Goal: Check status: Check status

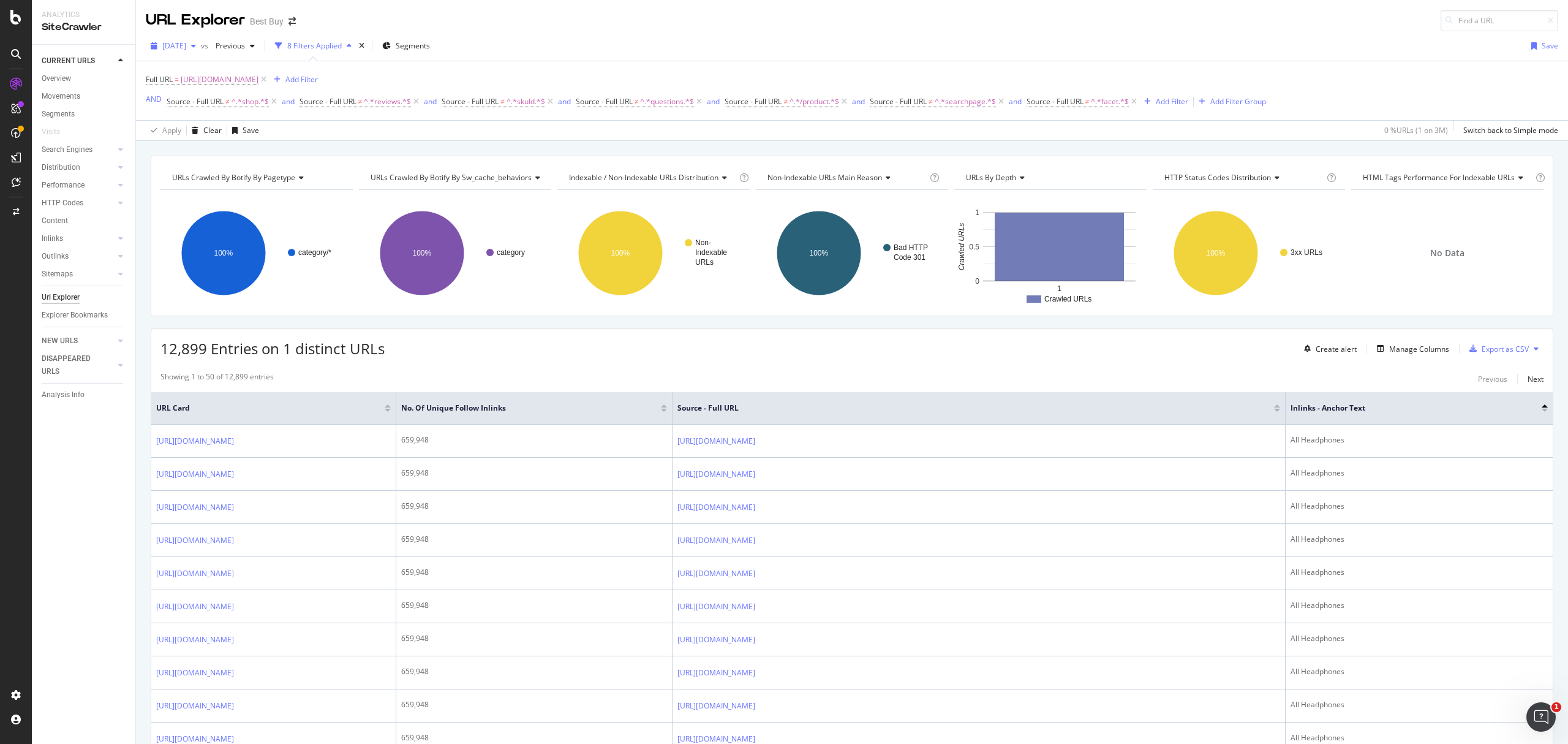
click at [186, 47] on span "[DATE]" at bounding box center [174, 45] width 24 height 10
click at [204, 87] on div "[DATE]" at bounding box center [238, 91] width 148 height 11
click at [186, 41] on span "[DATE]" at bounding box center [174, 45] width 24 height 10
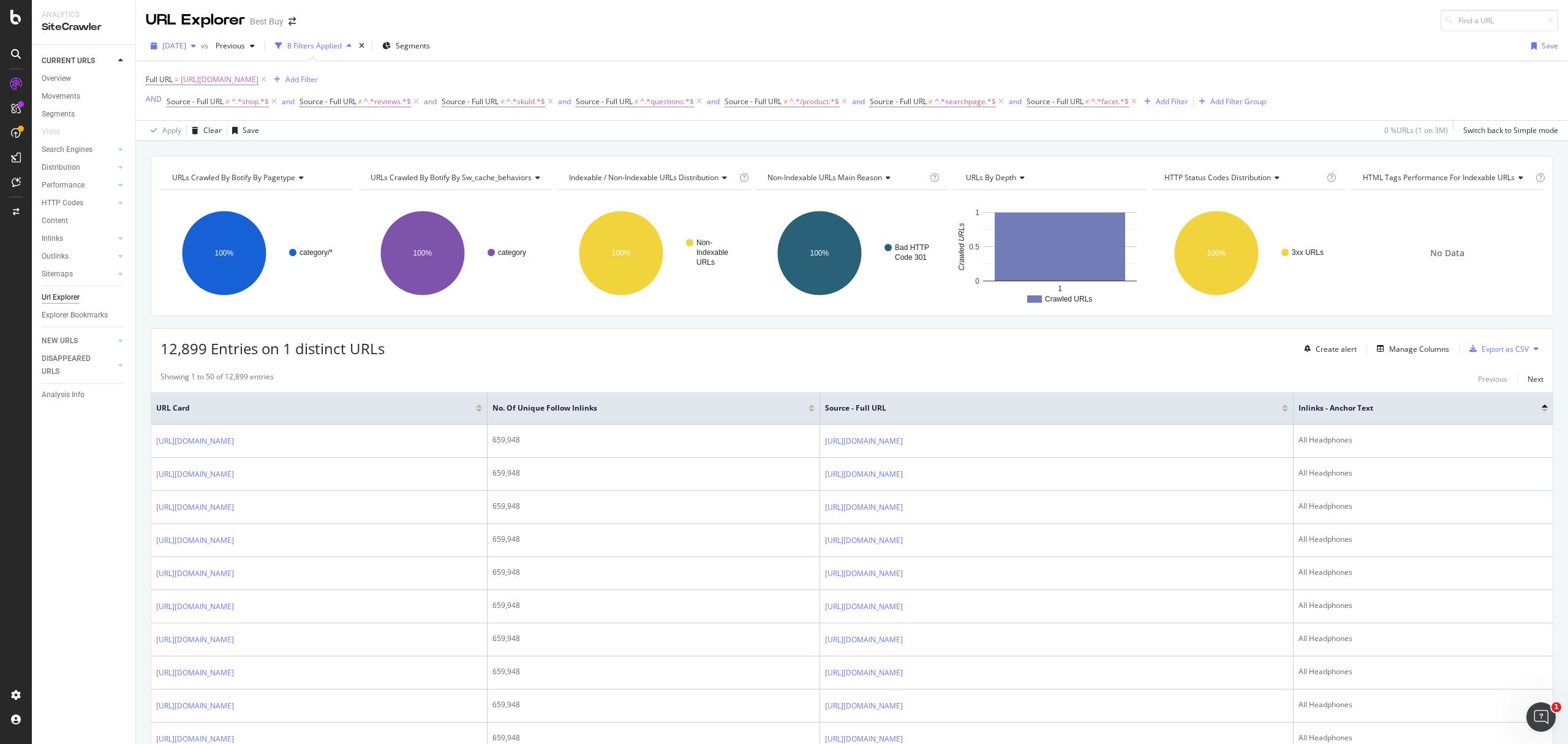
click at [186, 48] on span "[DATE]" at bounding box center [174, 45] width 24 height 10
